Goal: Information Seeking & Learning: Find specific fact

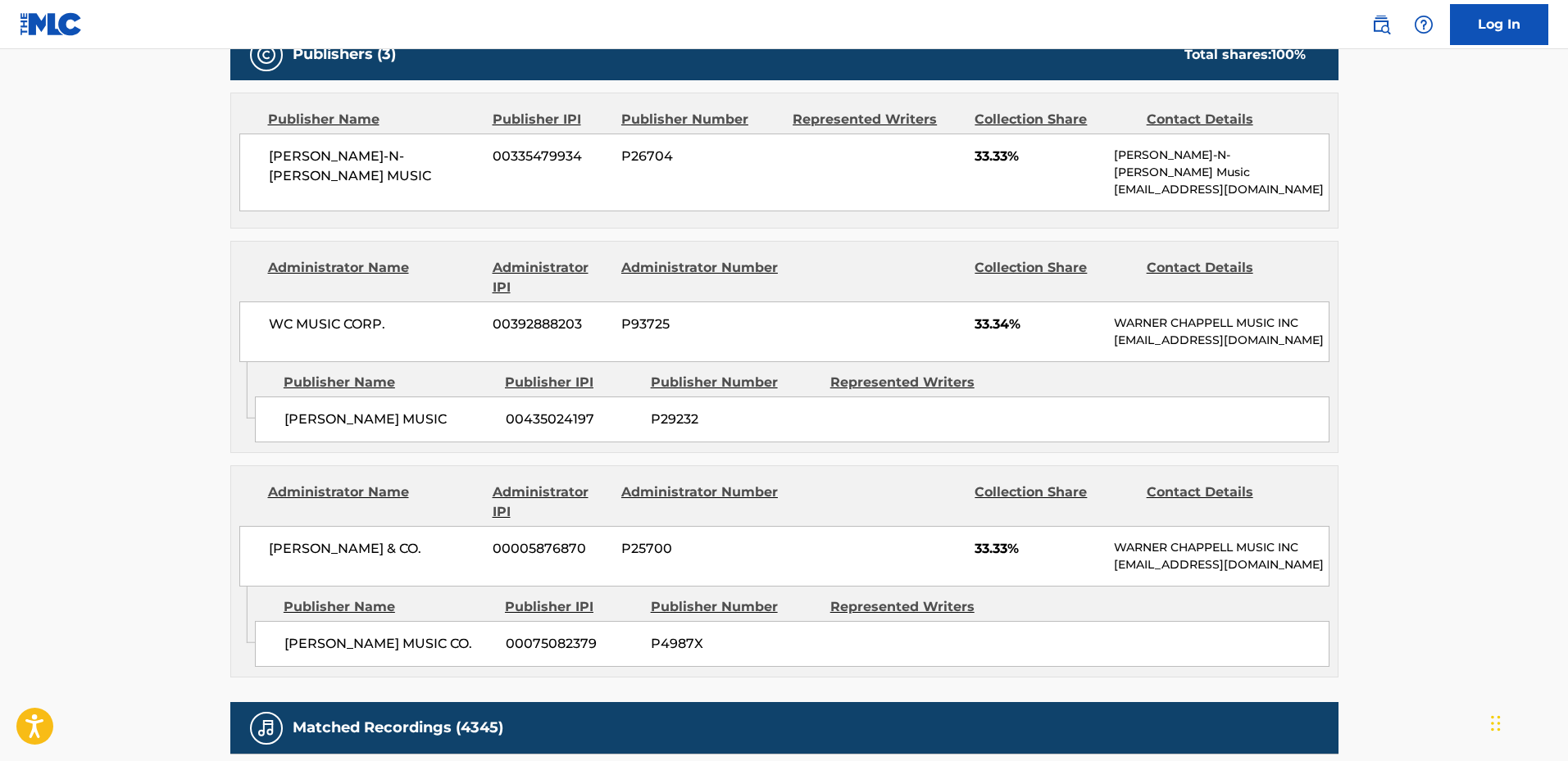
scroll to position [901, 0]
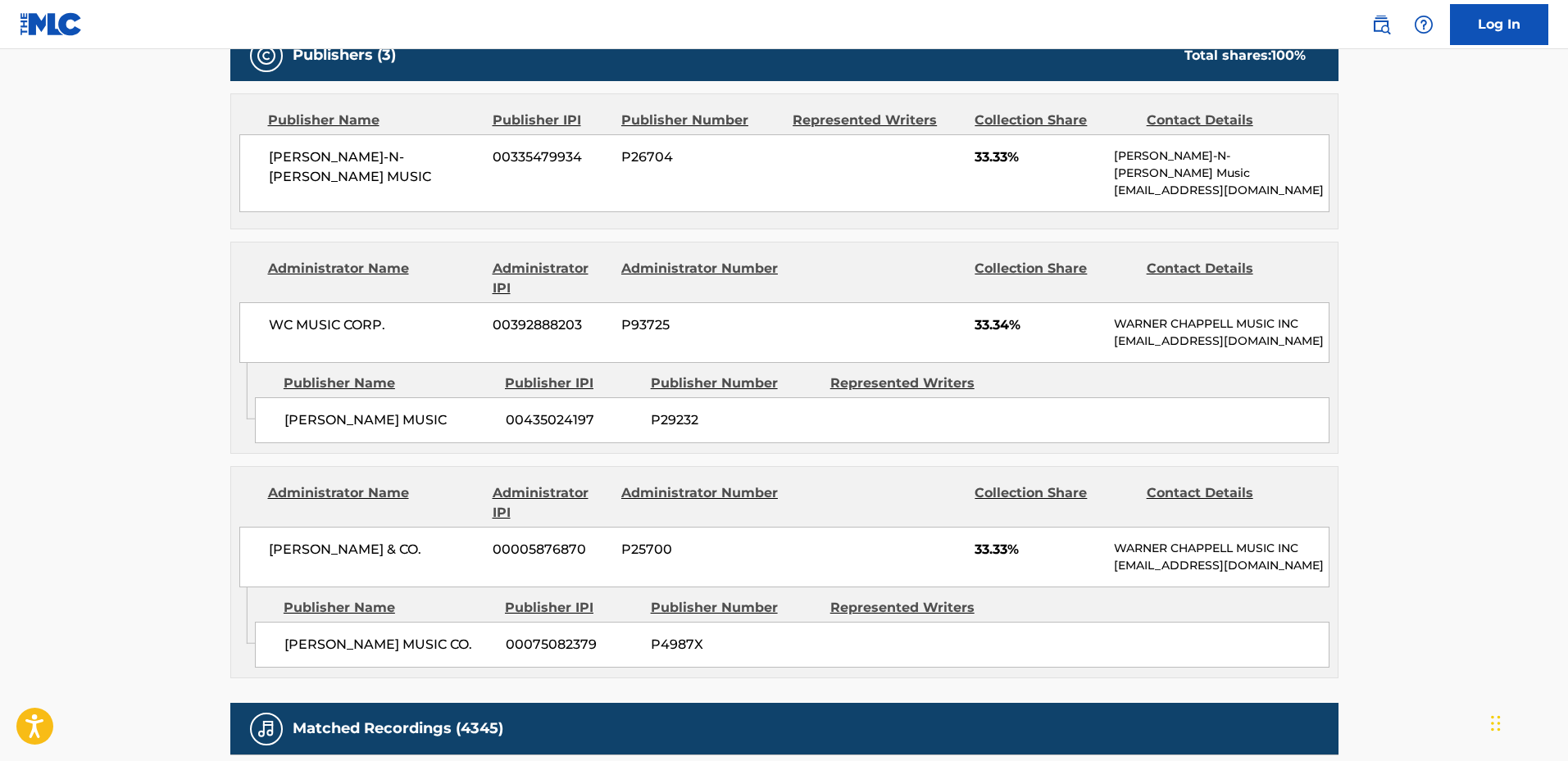
click at [343, 163] on span "[PERSON_NAME]-N-[PERSON_NAME] MUSIC" at bounding box center [375, 167] width 212 height 39
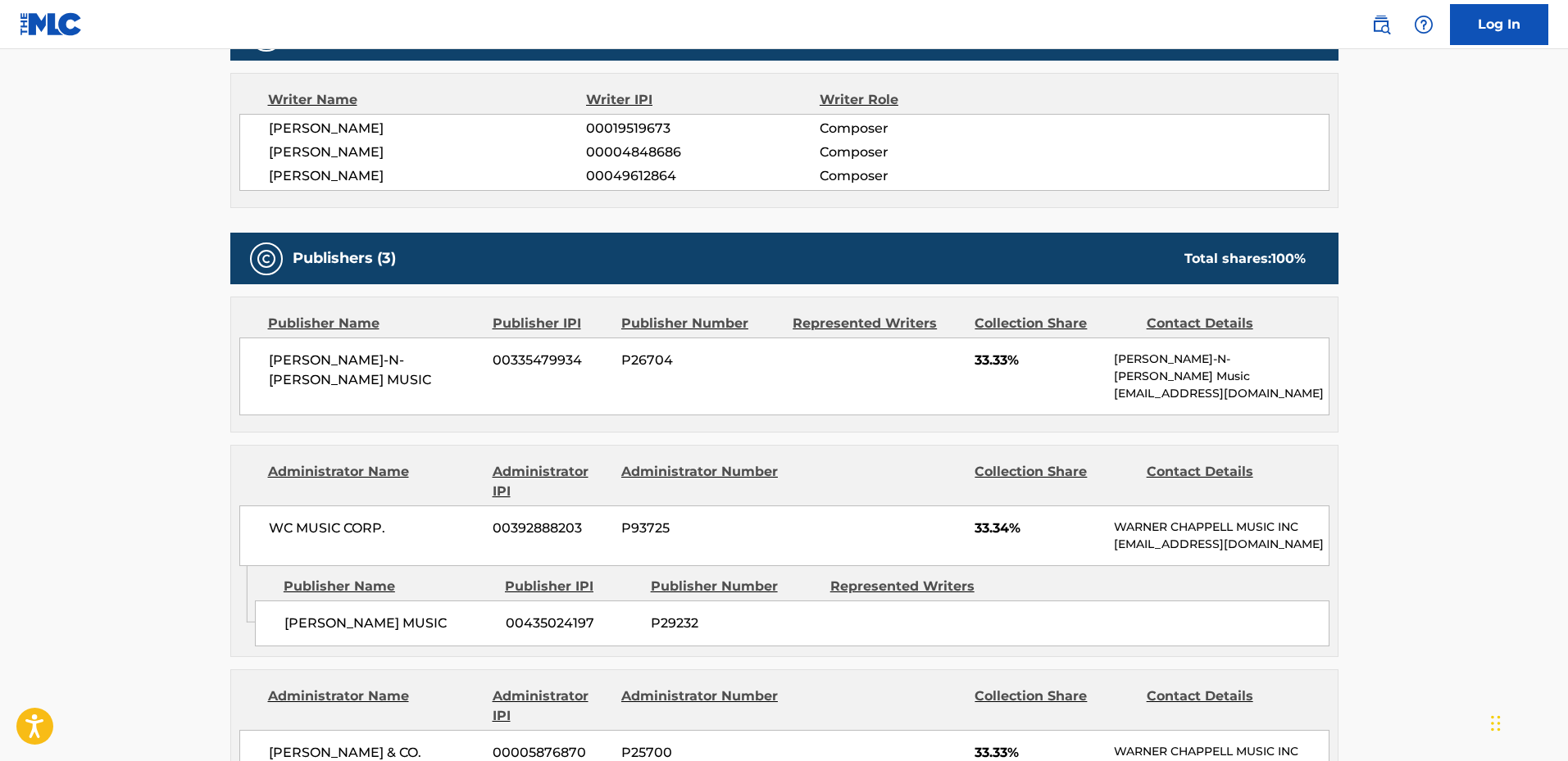
scroll to position [491, 0]
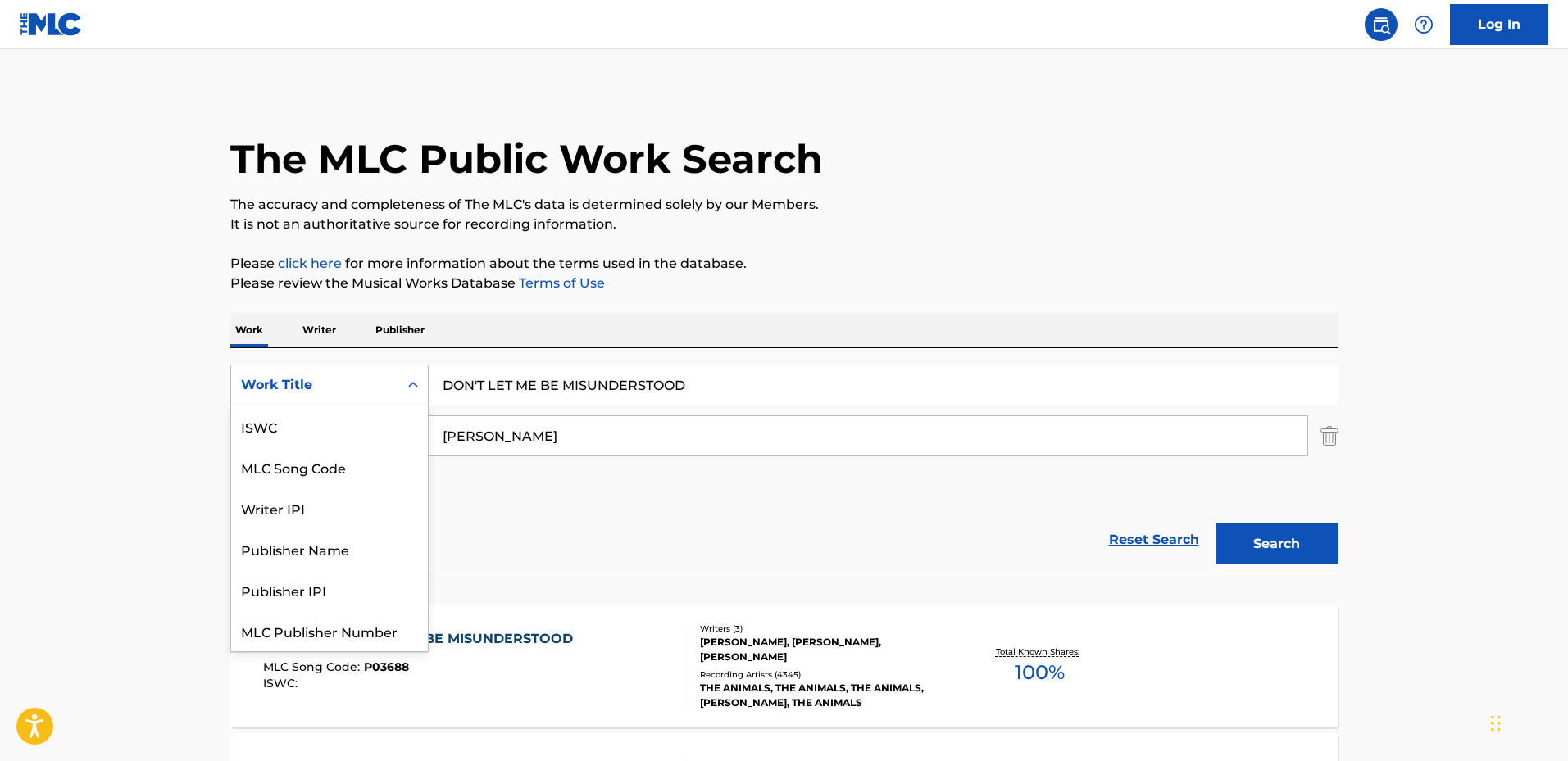
click at [401, 375] on div "Search Form" at bounding box center [414, 386] width 30 height 30
click at [323, 425] on div "ISWC" at bounding box center [329, 426] width 197 height 41
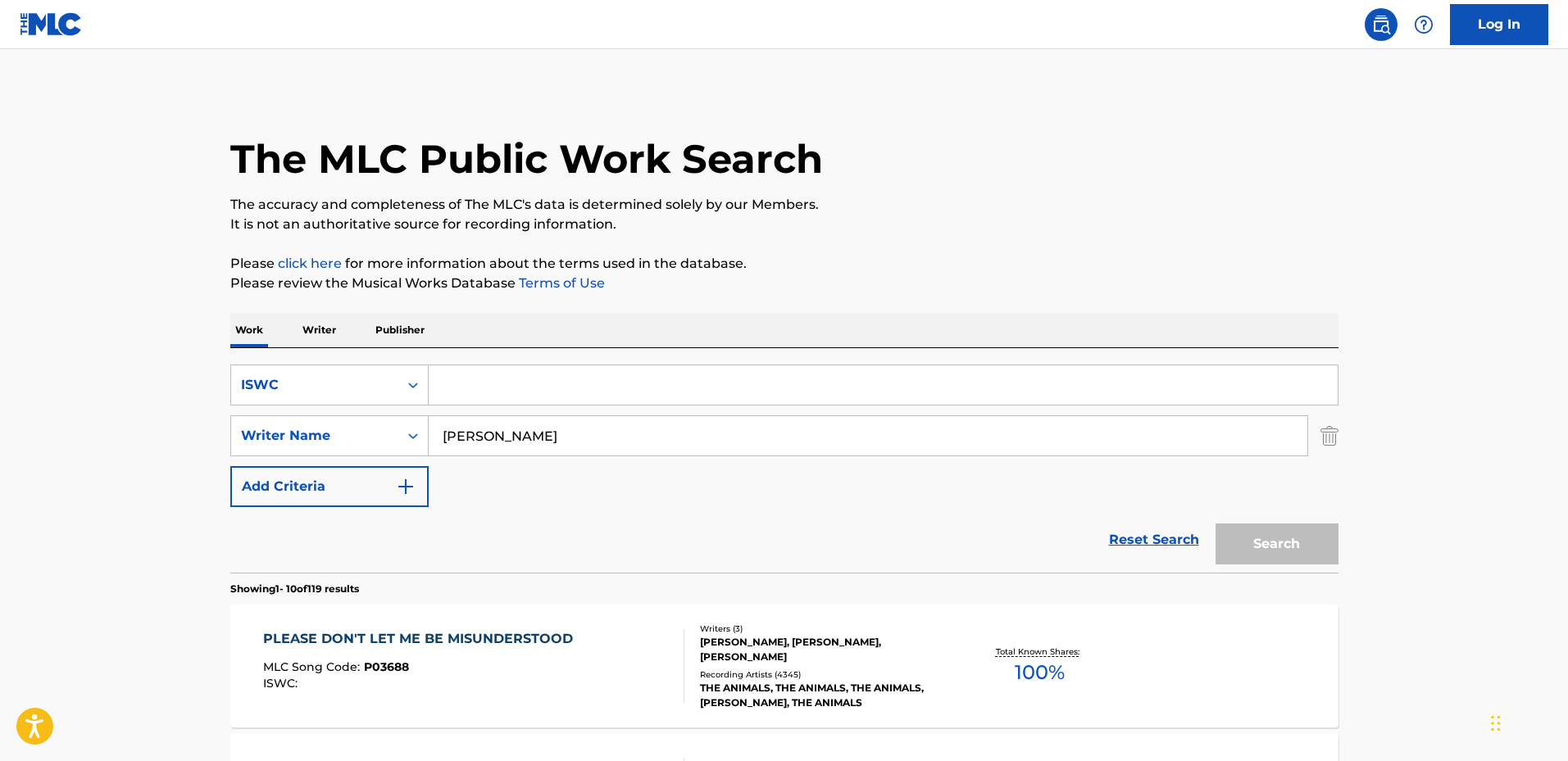
click at [463, 386] on input "Search Form" at bounding box center [883, 385] width 909 height 39
paste input "T0721401655"
type input "T0721401655"
click at [470, 432] on input "[PERSON_NAME]" at bounding box center [868, 436] width 879 height 39
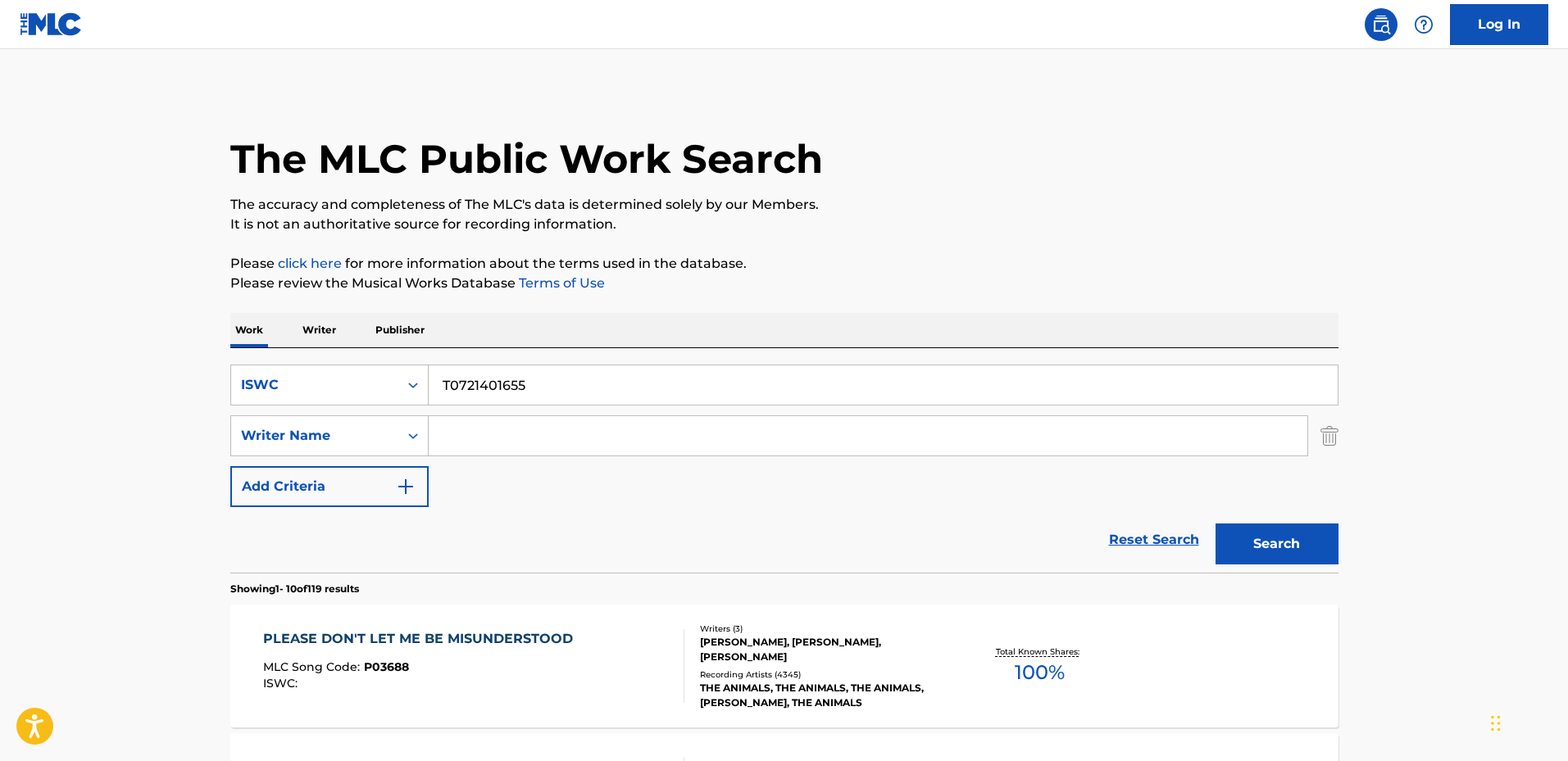
click at [1216, 524] on button "Search" at bounding box center [1277, 544] width 123 height 41
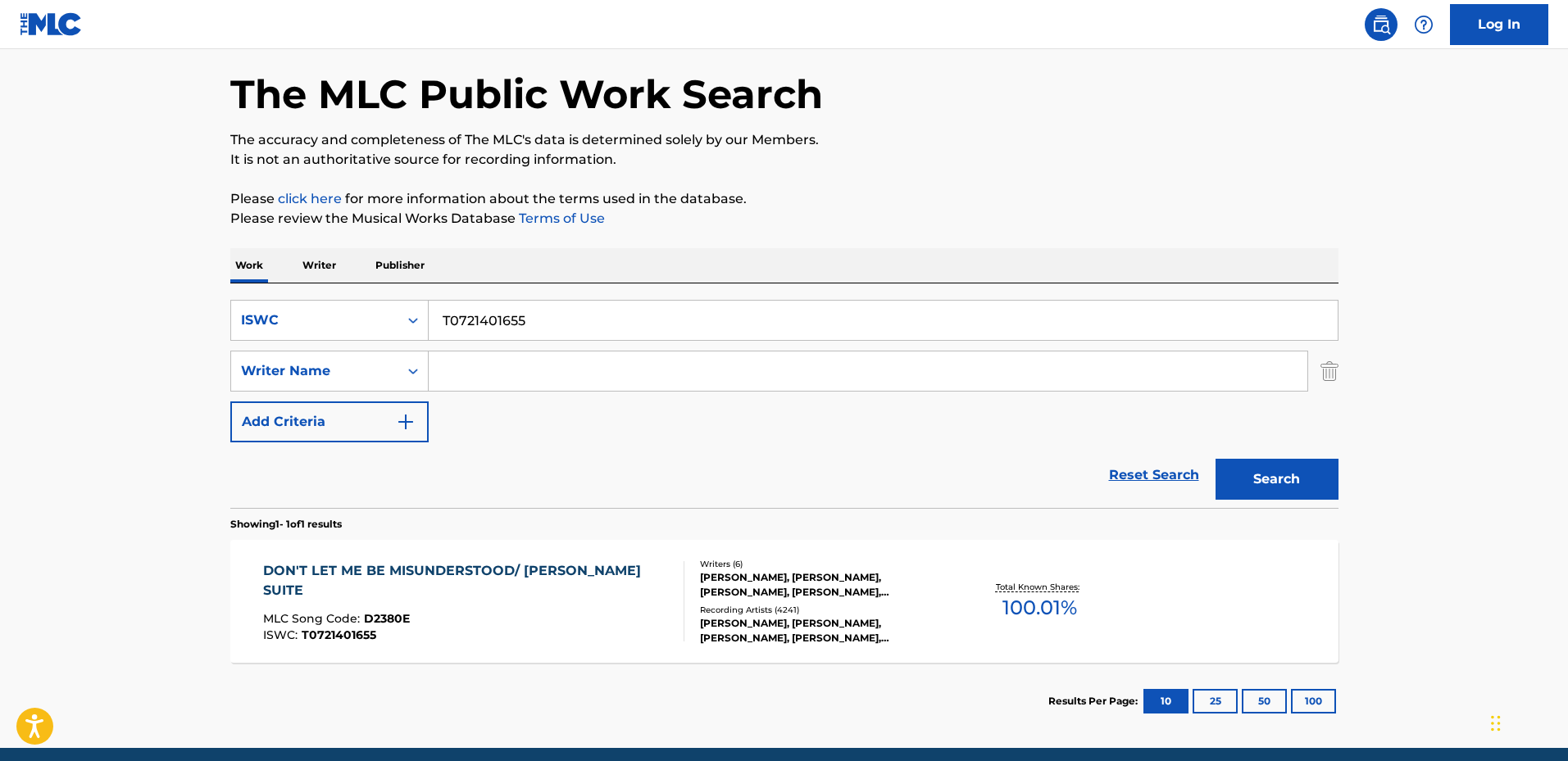
scroll to position [82, 0]
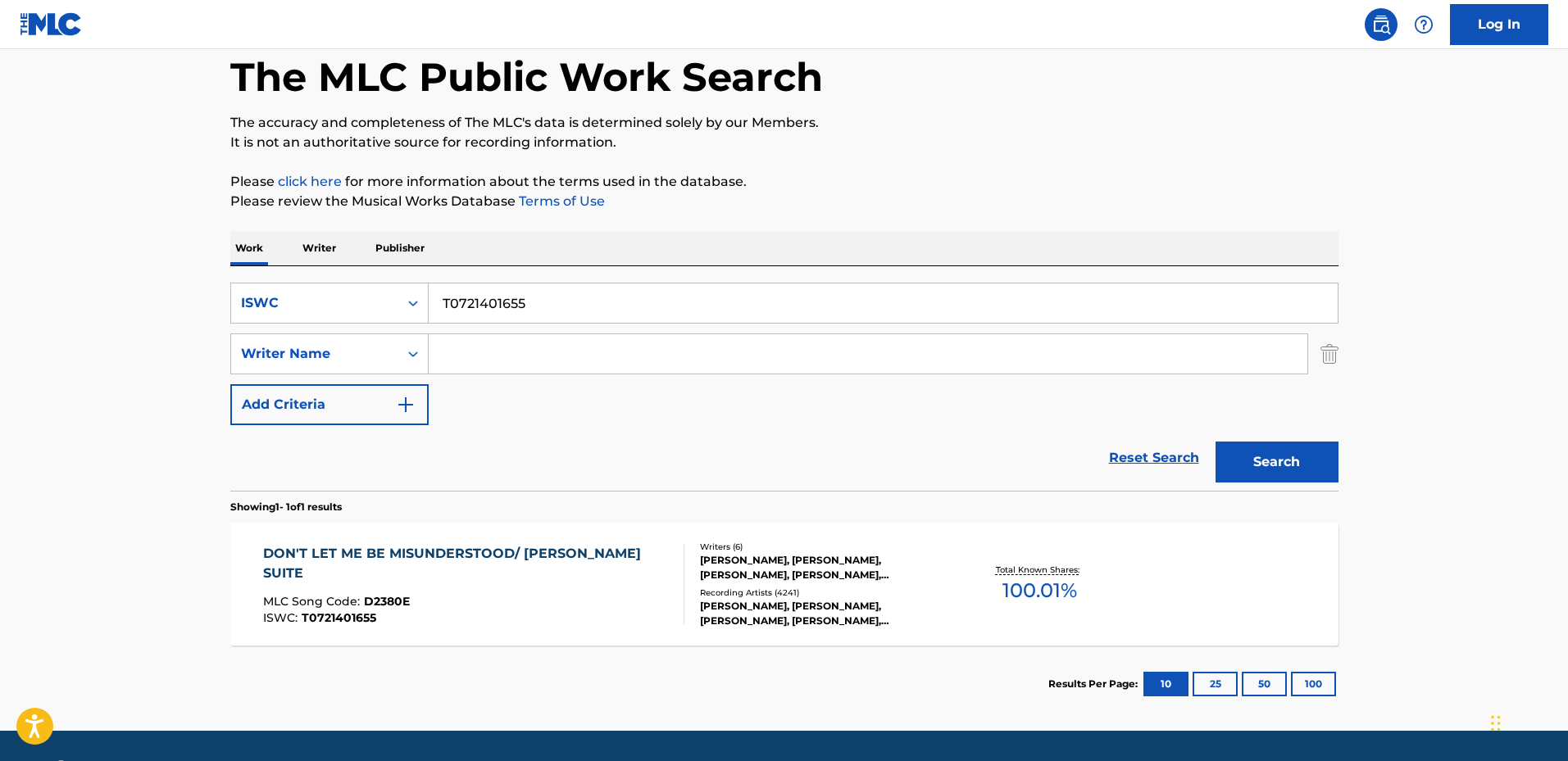
click at [628, 596] on div "MLC Song Code : D2380E" at bounding box center [466, 604] width 407 height 17
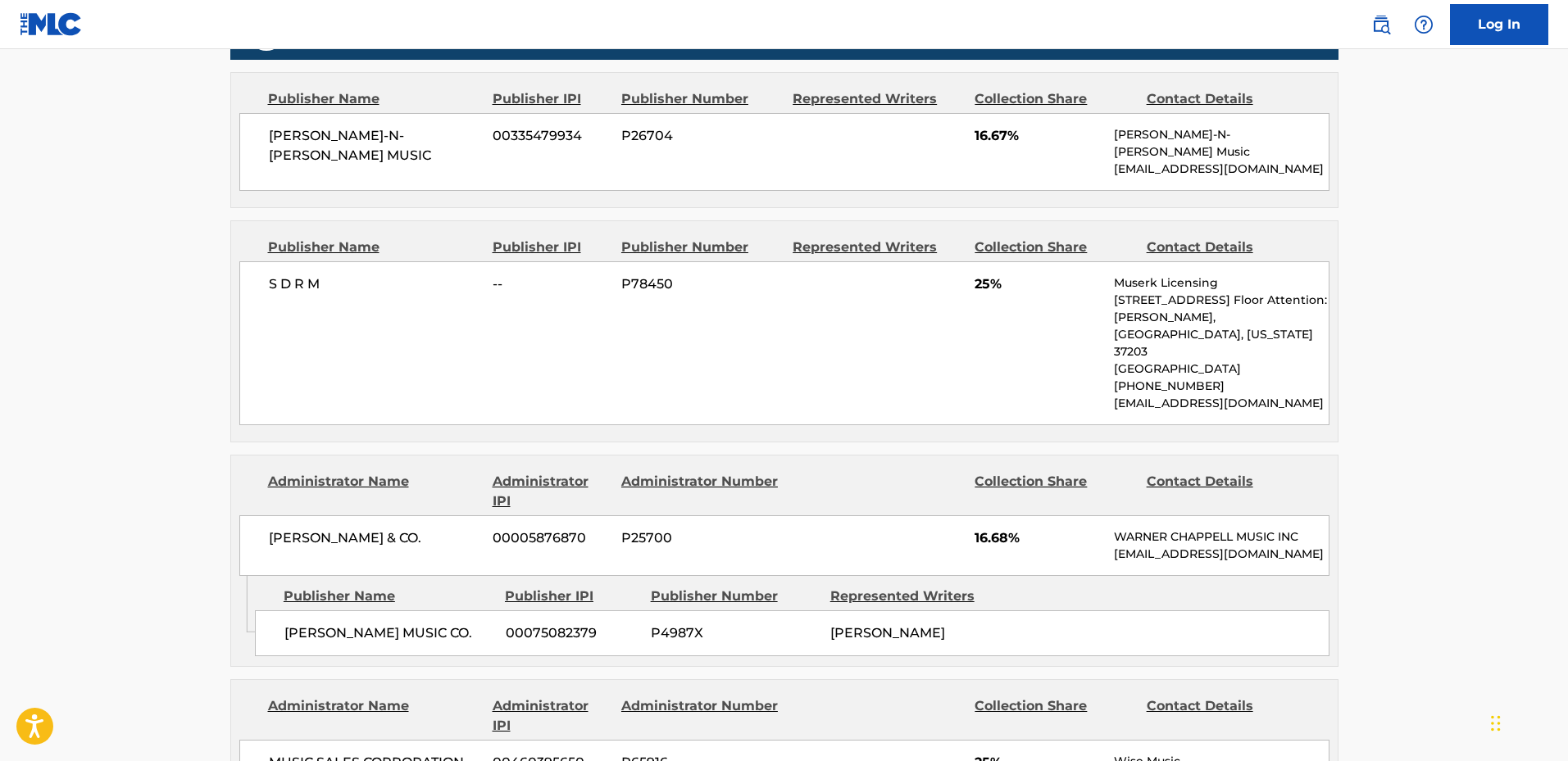
scroll to position [901, 0]
click at [1270, 377] on p "[PHONE_NUMBER]" at bounding box center [1220, 386] width 214 height 18
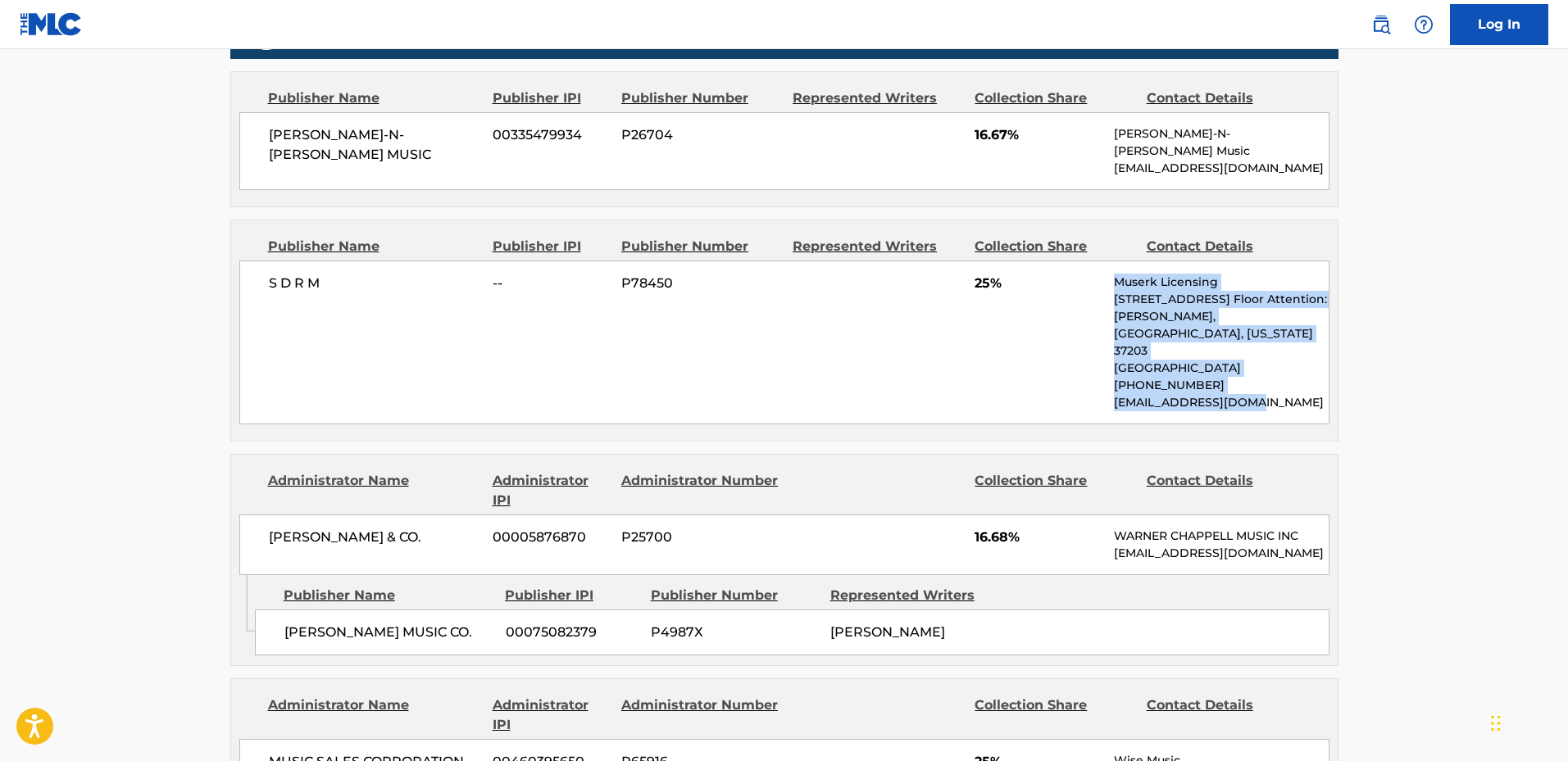
drag, startPoint x: 1270, startPoint y: 369, endPoint x: 1112, endPoint y: 260, distance: 192.0
click at [1112, 260] on div "S D R M -- P78450 25% Muserk Licensing [STREET_ADDRESS][PERSON_NAME][US_STATE] …" at bounding box center [784, 342] width 1090 height 164
copy div "Muserk Licensing [STREET_ADDRESS][PERSON_NAME][US_STATE] [PHONE_NUMBER] [EMAIL_…"
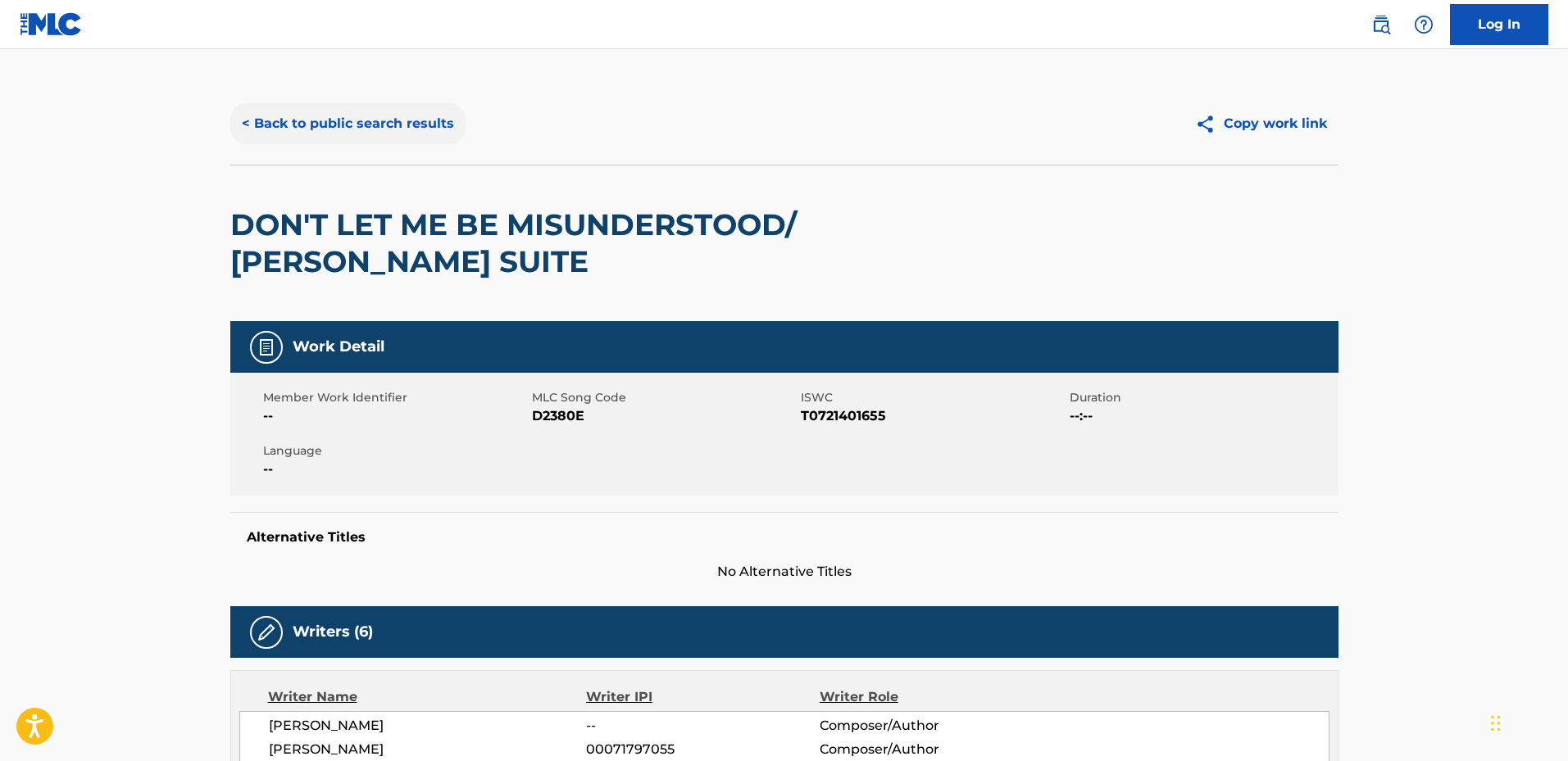
scroll to position [0, 0]
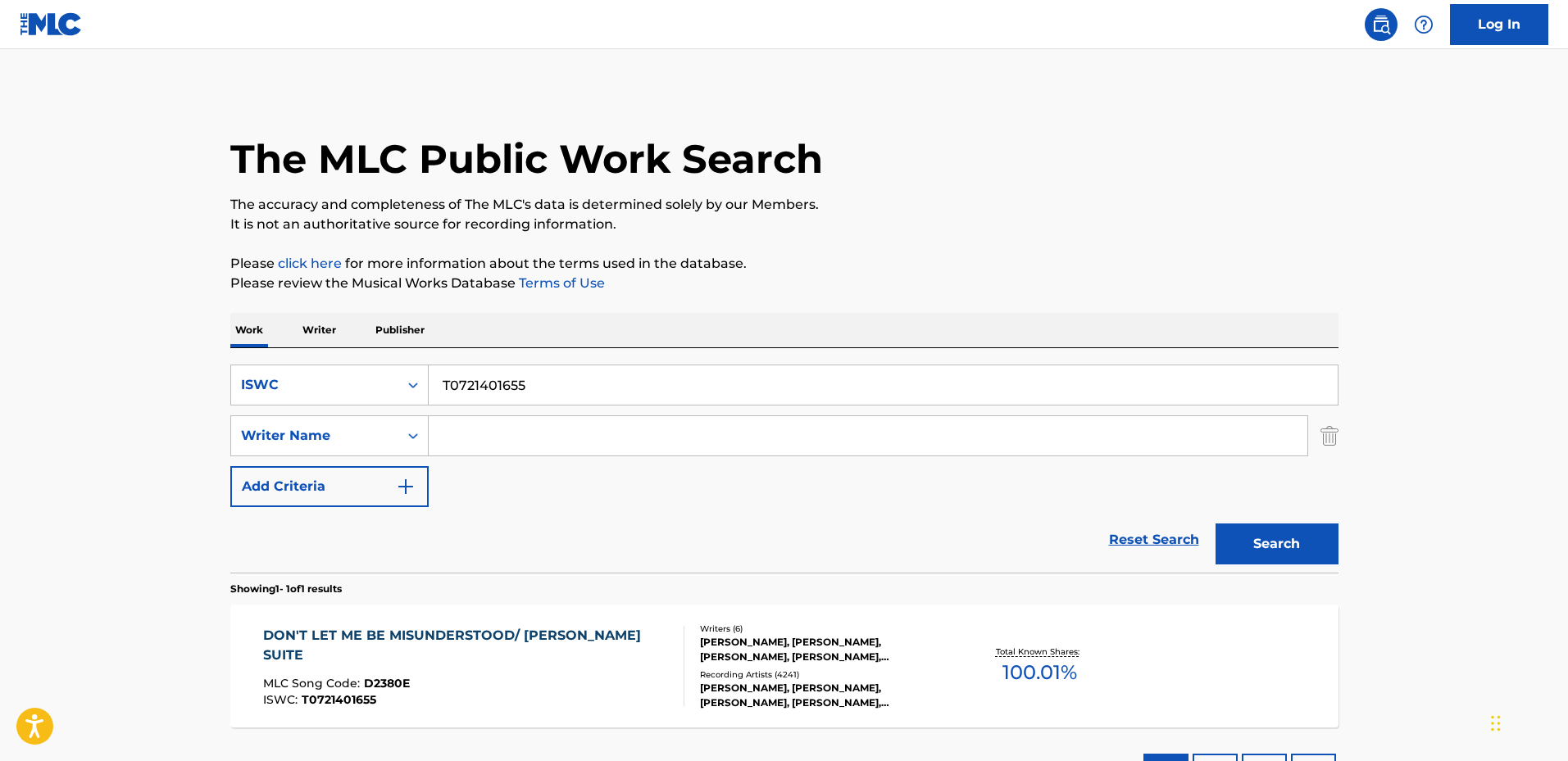
scroll to position [37, 0]
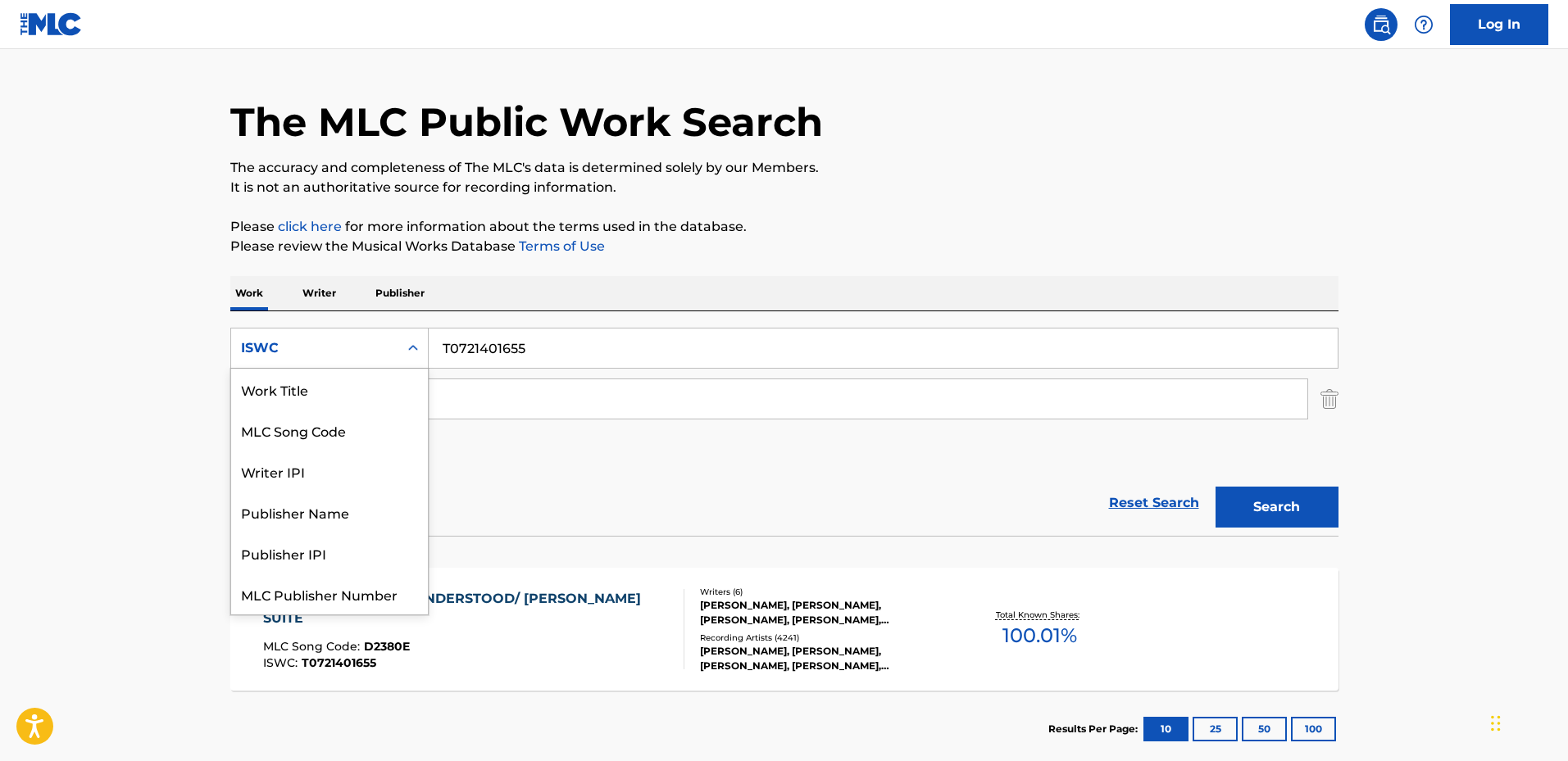
click at [376, 341] on div "ISWC" at bounding box center [314, 348] width 147 height 19
click at [309, 398] on div "Work Title" at bounding box center [329, 389] width 197 height 41
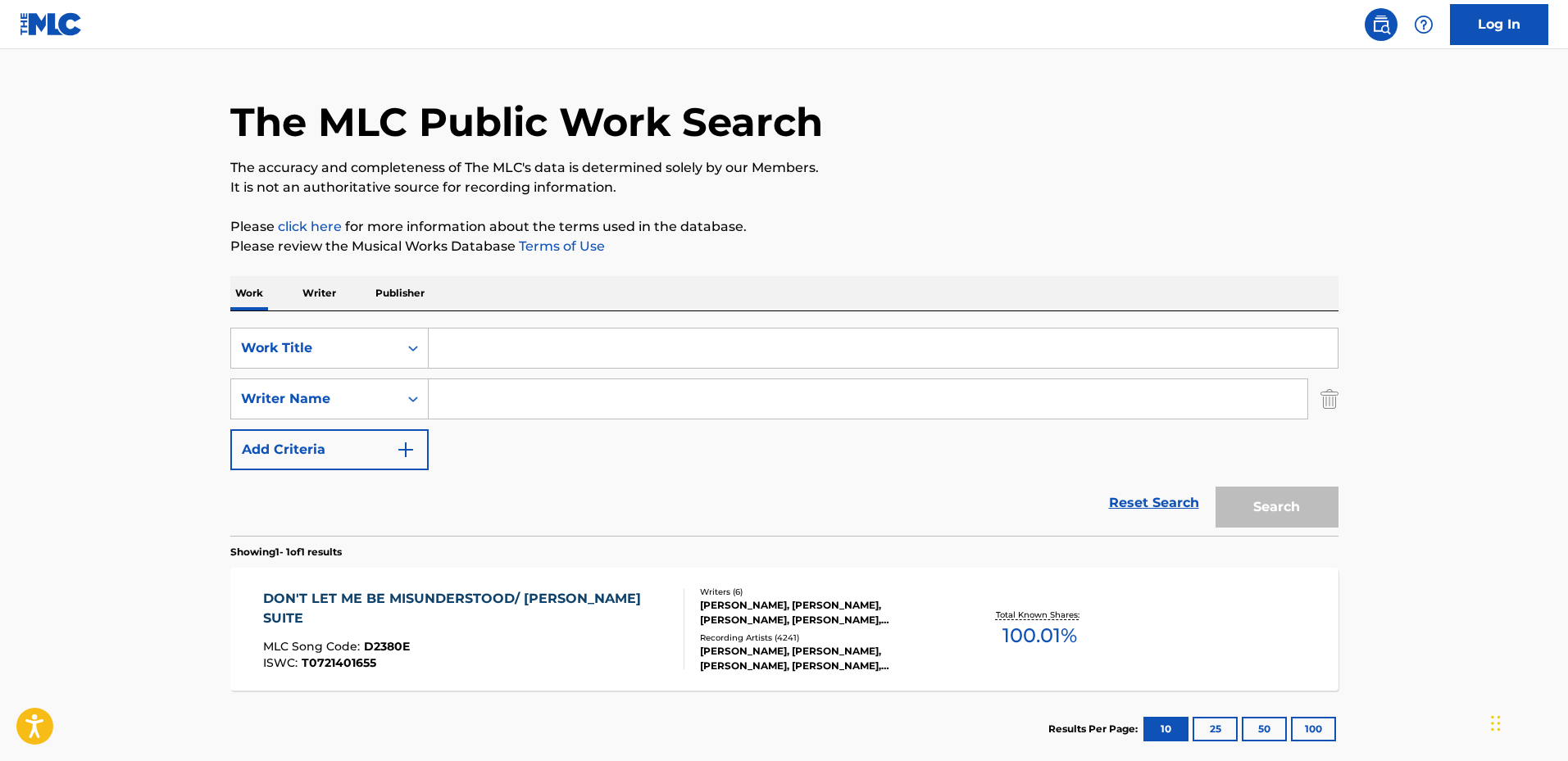
click at [478, 344] on input "Search Form" at bounding box center [883, 349] width 909 height 39
paste input "[GEOGRAPHIC_DATA]"
type input "[GEOGRAPHIC_DATA]"
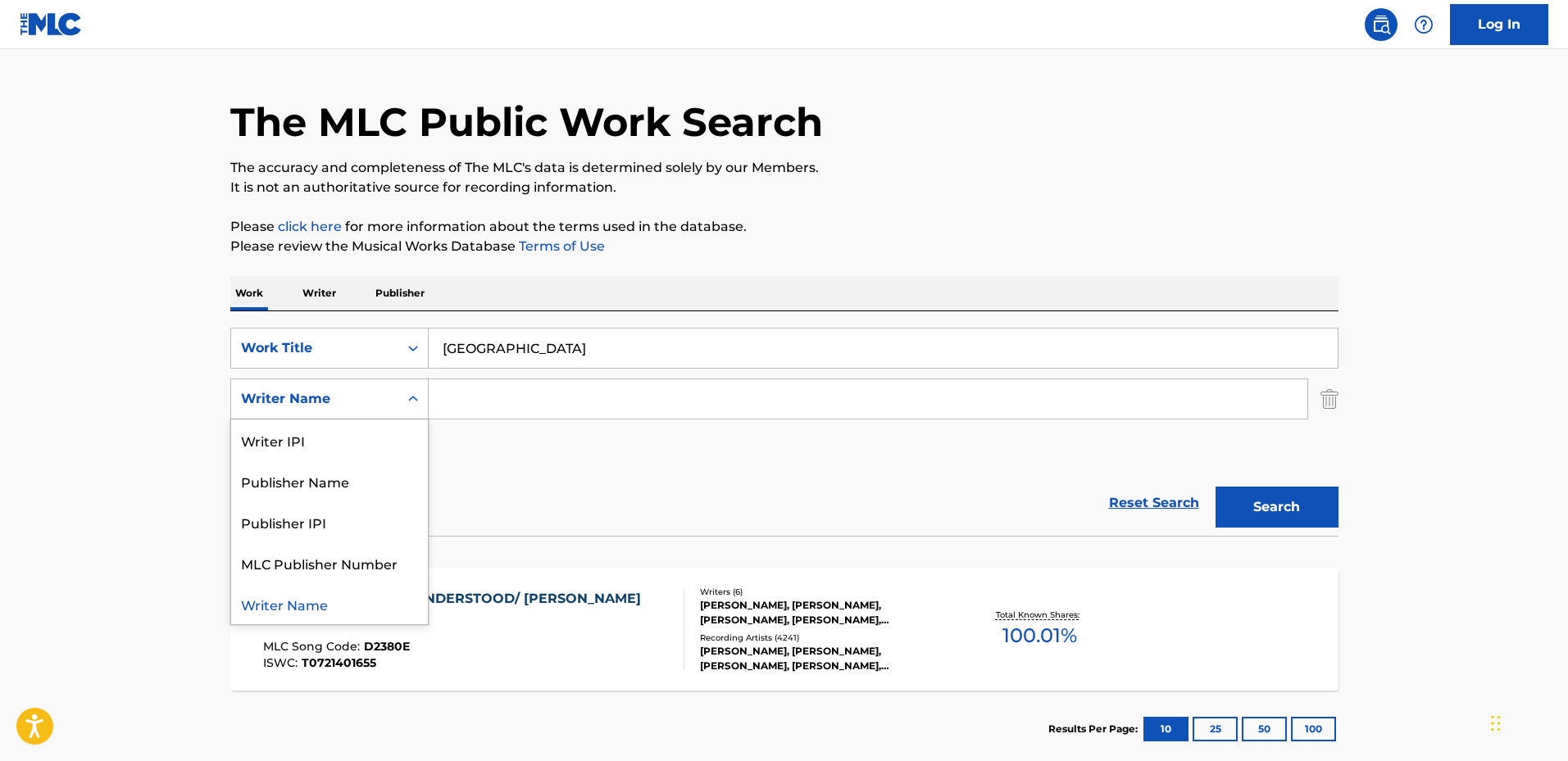
click at [338, 400] on div "Writer Name" at bounding box center [314, 399] width 147 height 19
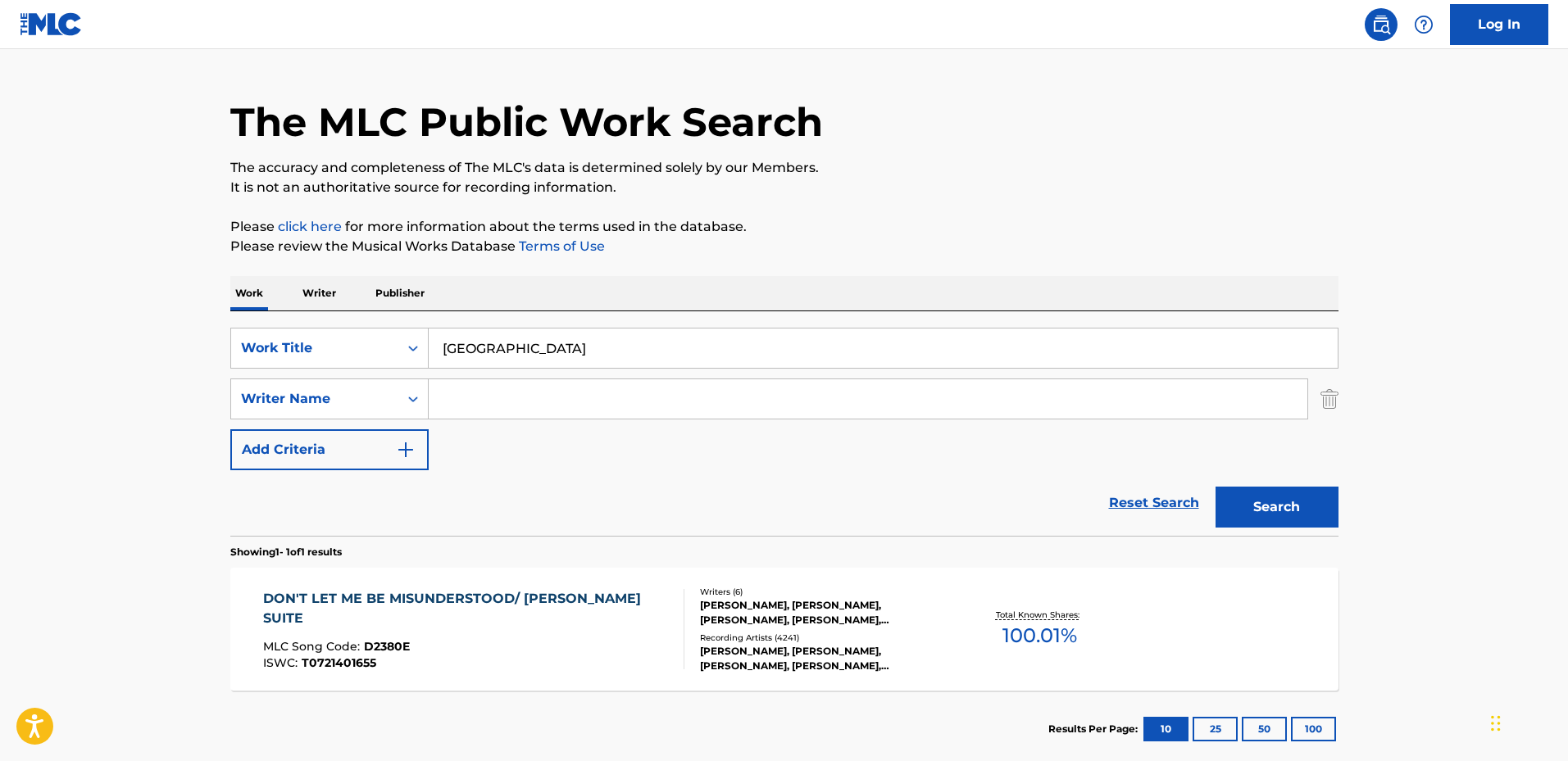
drag, startPoint x: 403, startPoint y: 398, endPoint x: 425, endPoint y: 397, distance: 22.0
click at [404, 398] on div "Search Form" at bounding box center [414, 400] width 30 height 30
click at [480, 399] on input "Search Form" at bounding box center [868, 399] width 879 height 39
type input "paich"
click at [1216, 487] on button "Search" at bounding box center [1277, 507] width 123 height 41
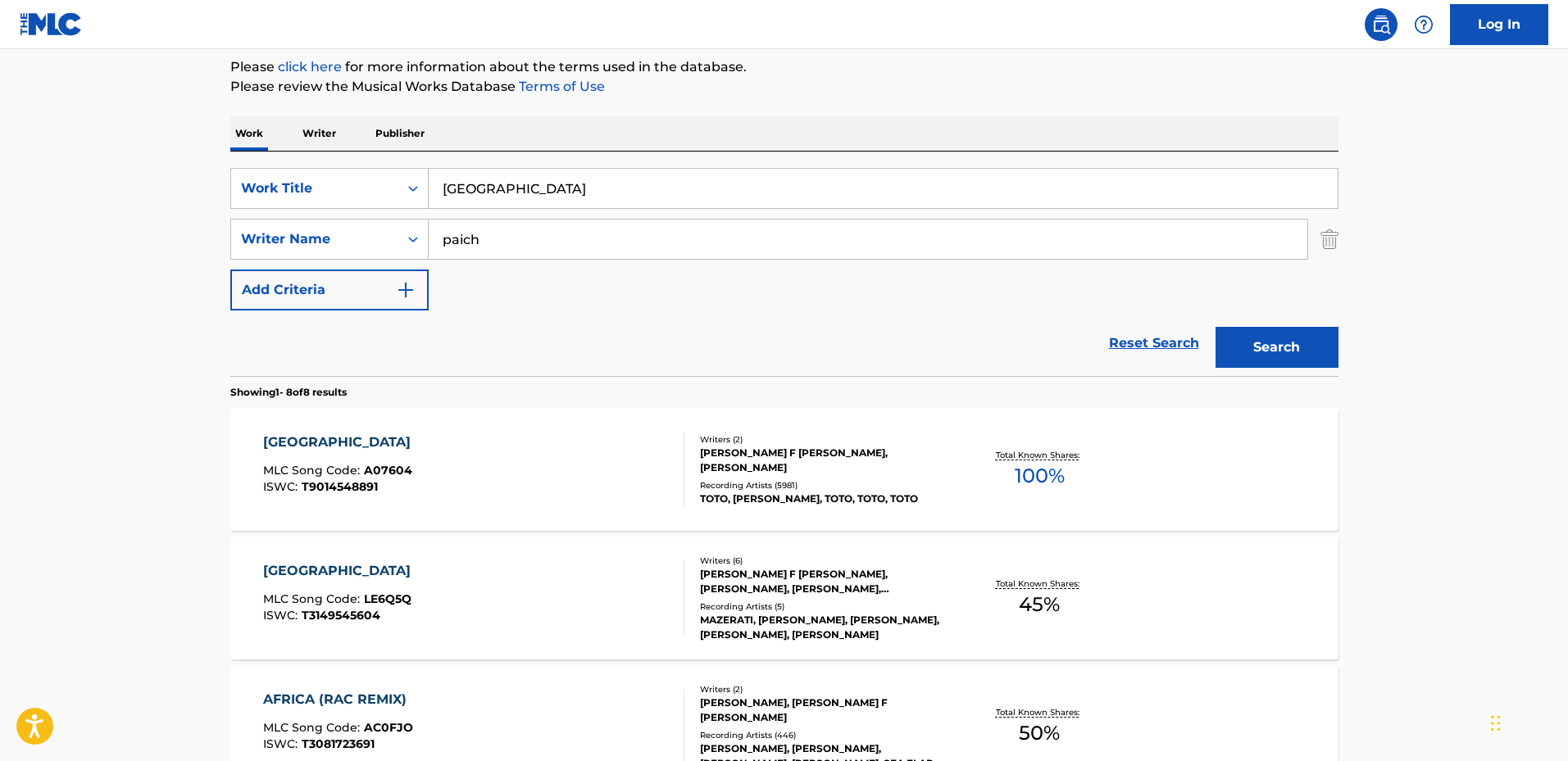
scroll to position [283, 0]
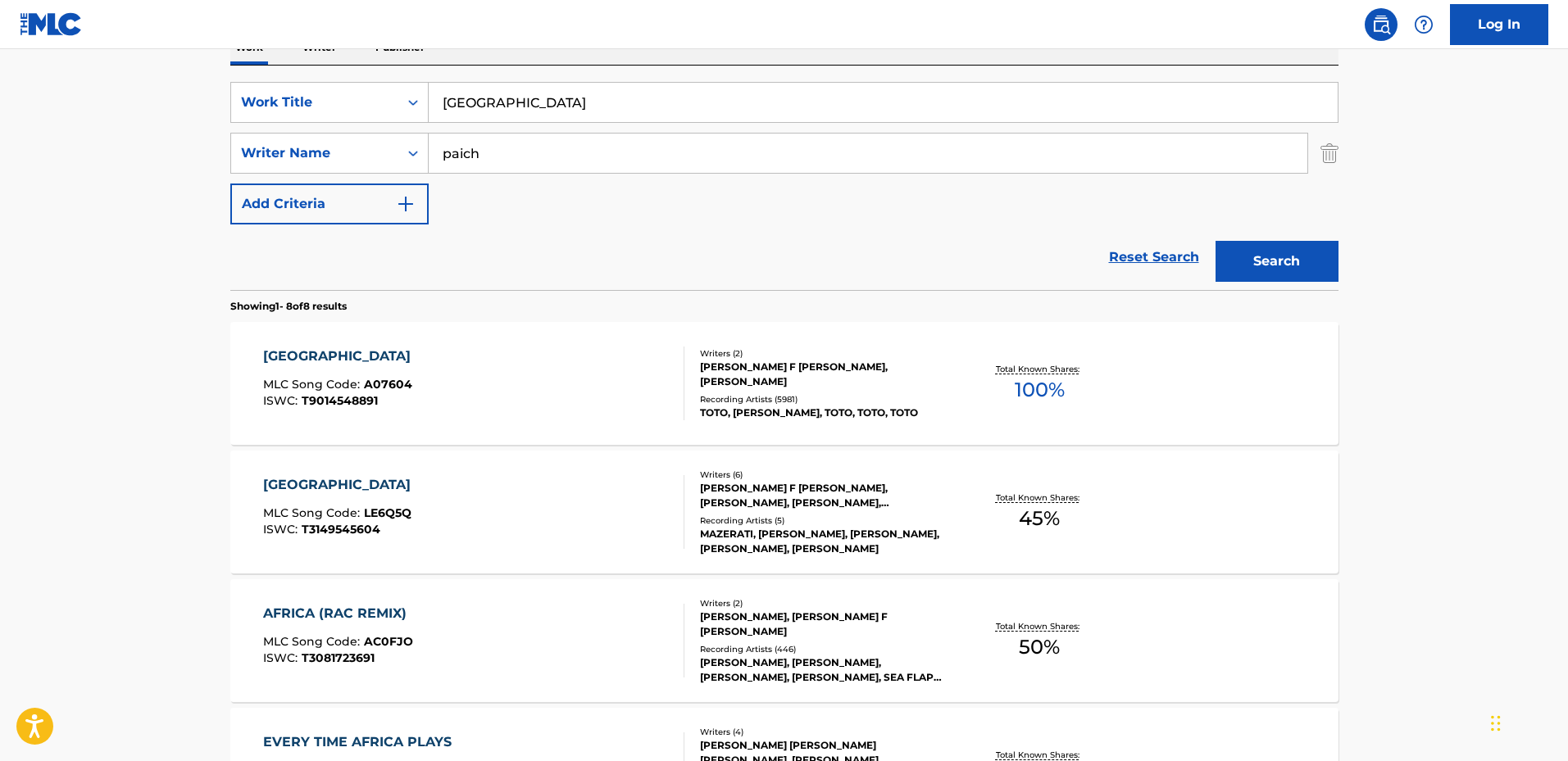
click at [619, 384] on div "AFRICA MLC Song Code : A07604 ISWC : T9014548891" at bounding box center [474, 384] width 421 height 74
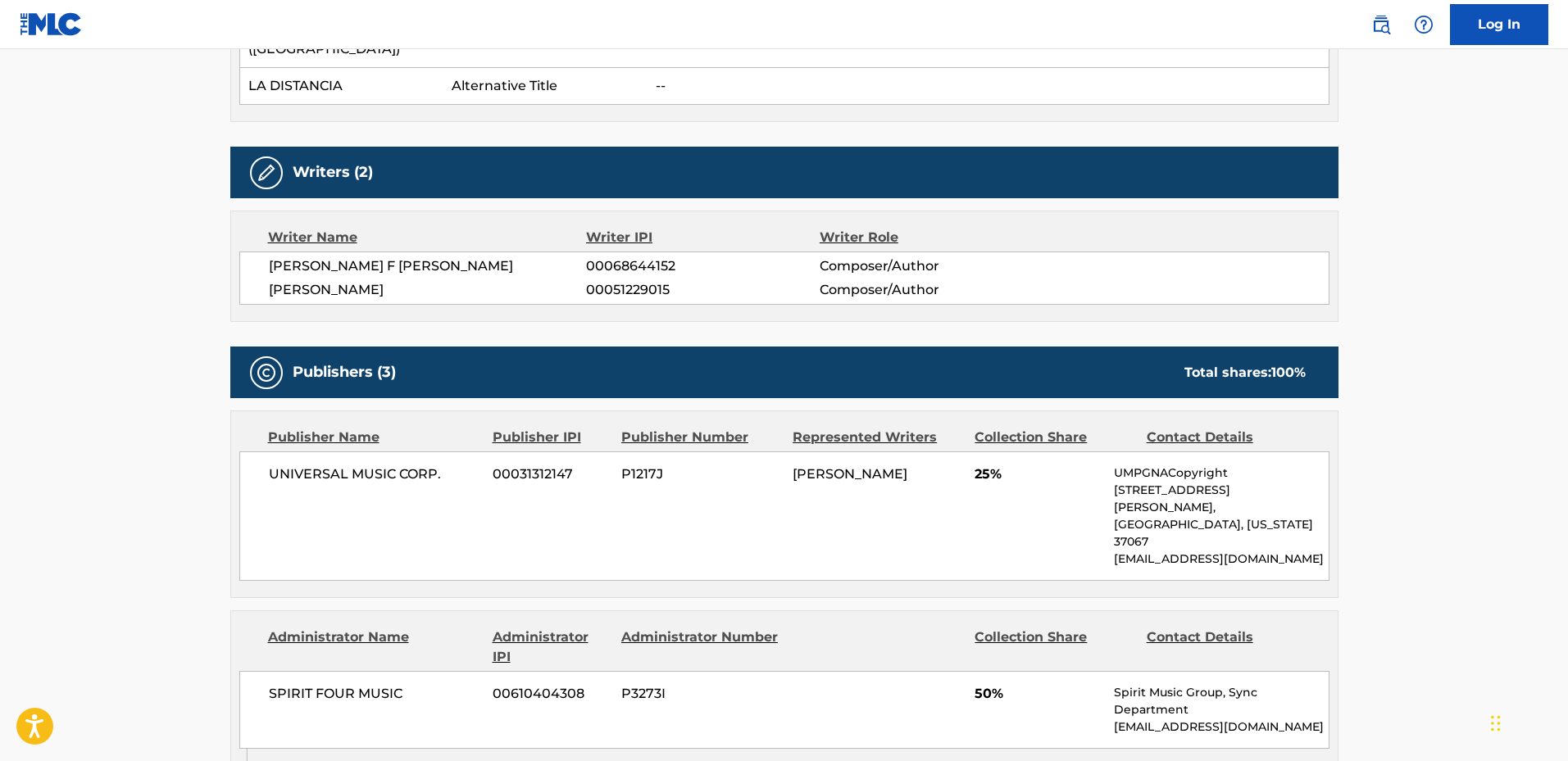
scroll to position [574, 0]
